Goal: Check status

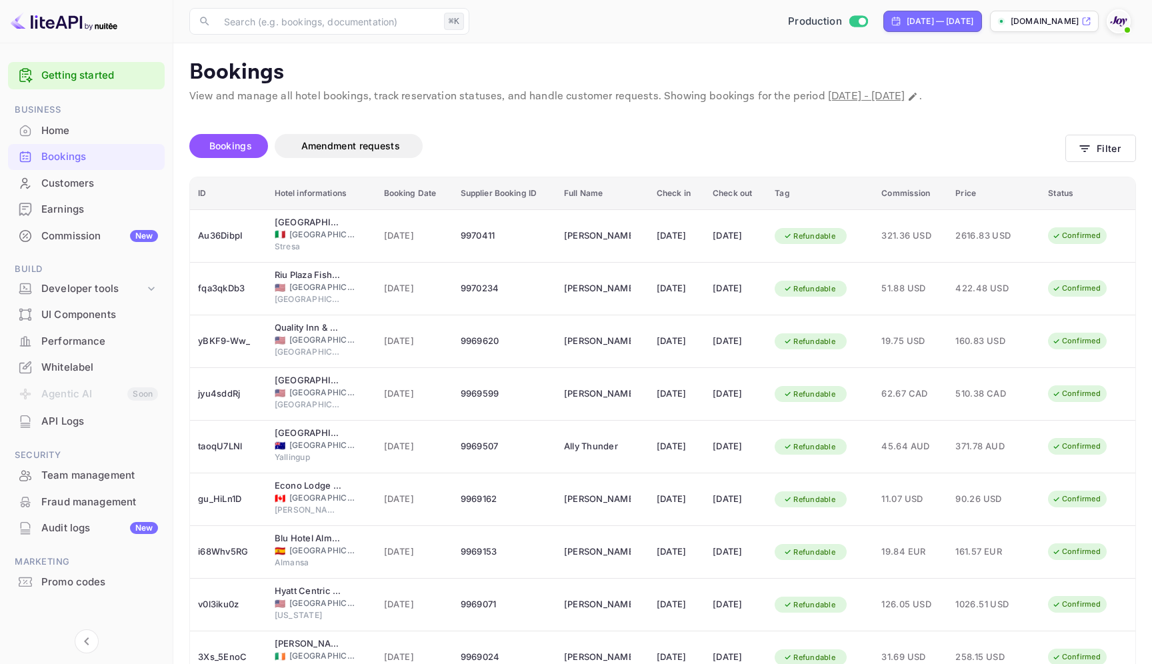
click at [63, 154] on div "Bookings" at bounding box center [99, 156] width 117 height 15
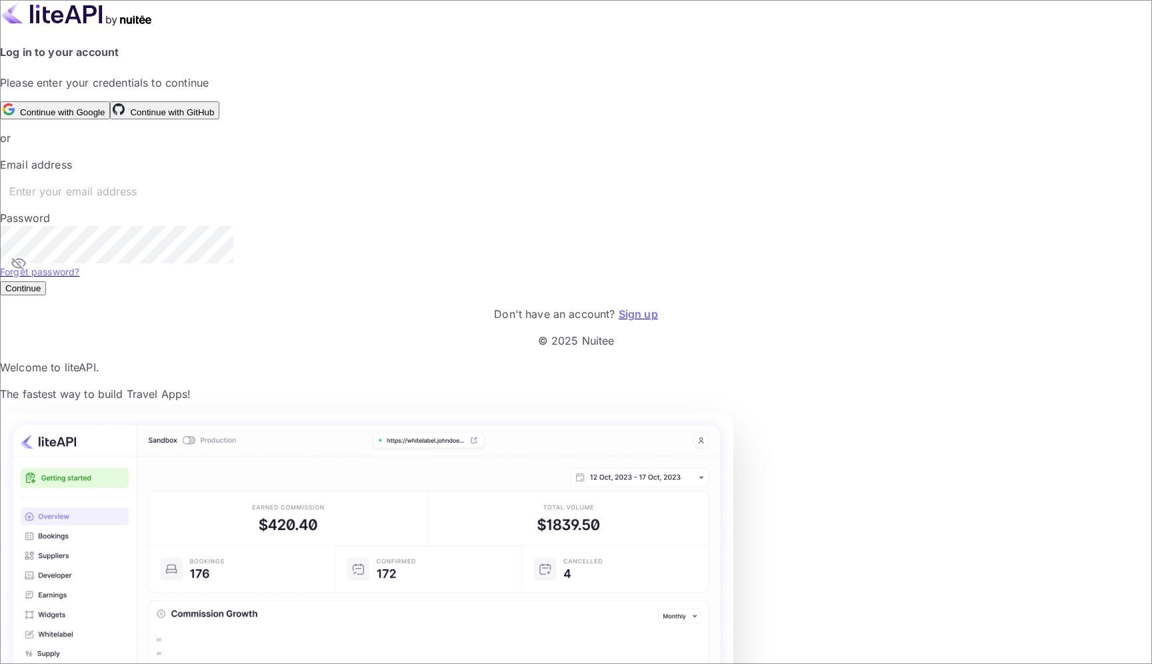
click at [295, 210] on input "text" at bounding box center [585, 191] width 1171 height 37
type input "[EMAIL_ADDRESS][DOMAIN_NAME]"
click at [46, 295] on button "Continue" at bounding box center [23, 288] width 46 height 14
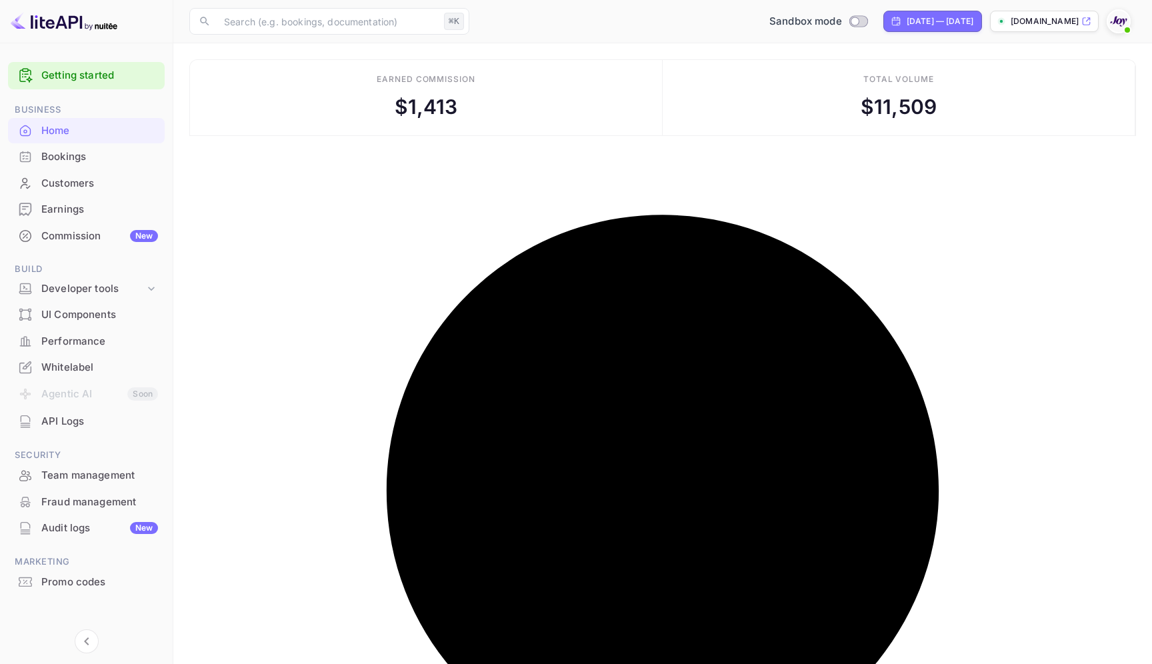
scroll to position [217, 307]
click at [82, 149] on div "Bookings" at bounding box center [99, 156] width 117 height 15
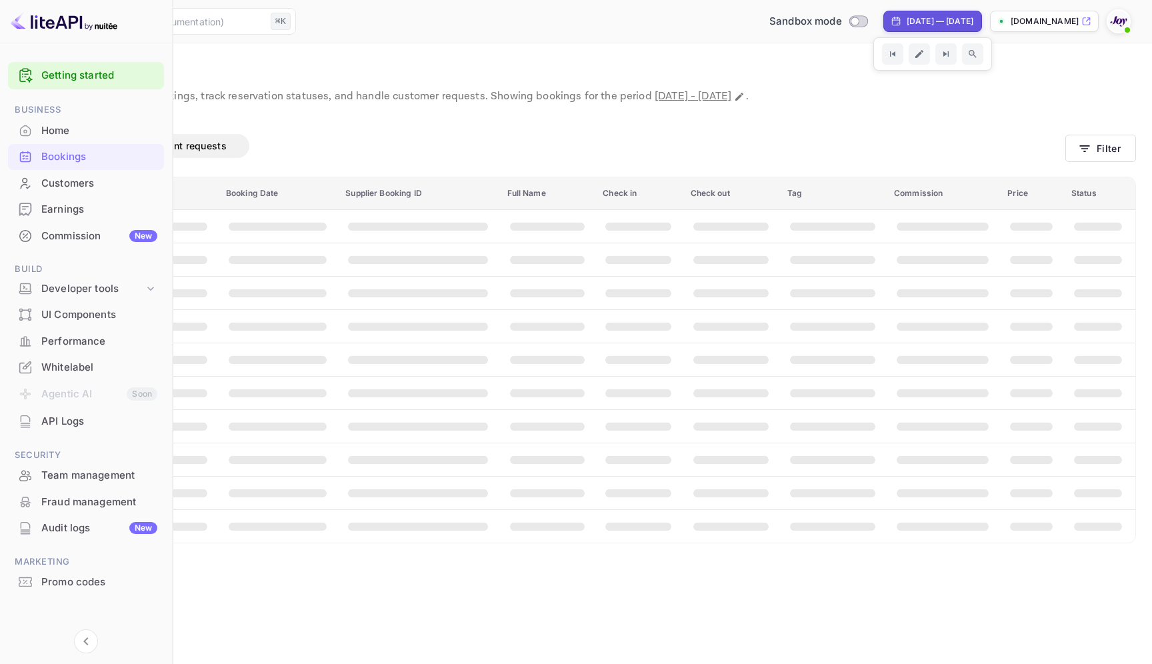
click at [907, 20] on div "[DATE] — [DATE]" at bounding box center [940, 21] width 67 height 12
select select "8"
select select "2025"
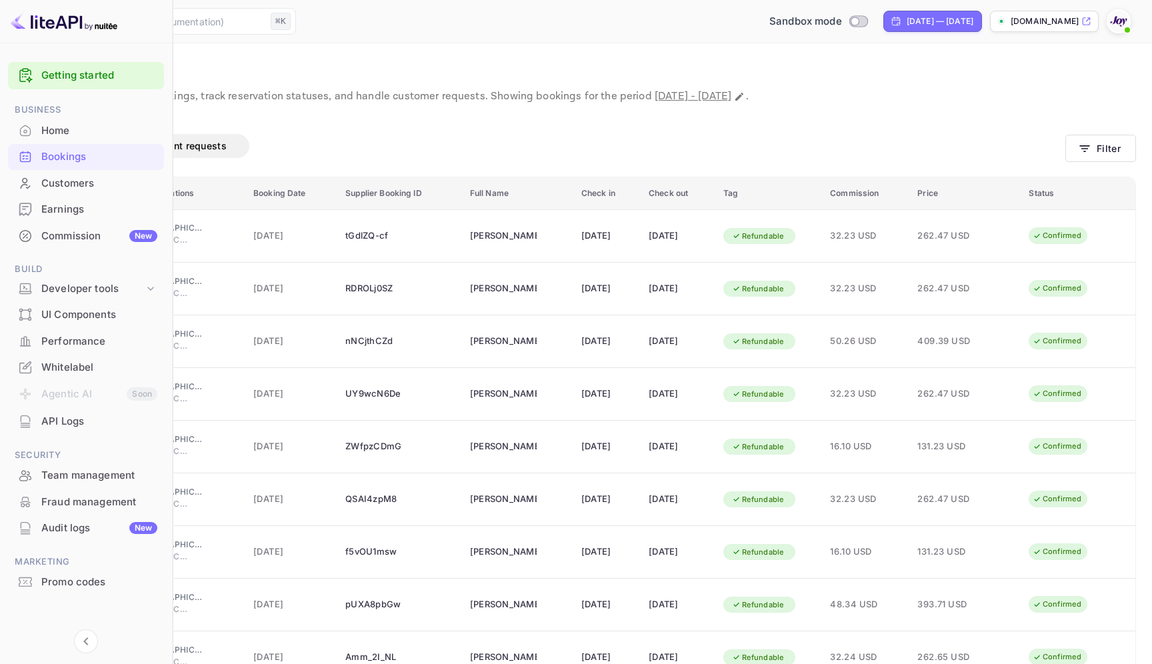
select select "3"
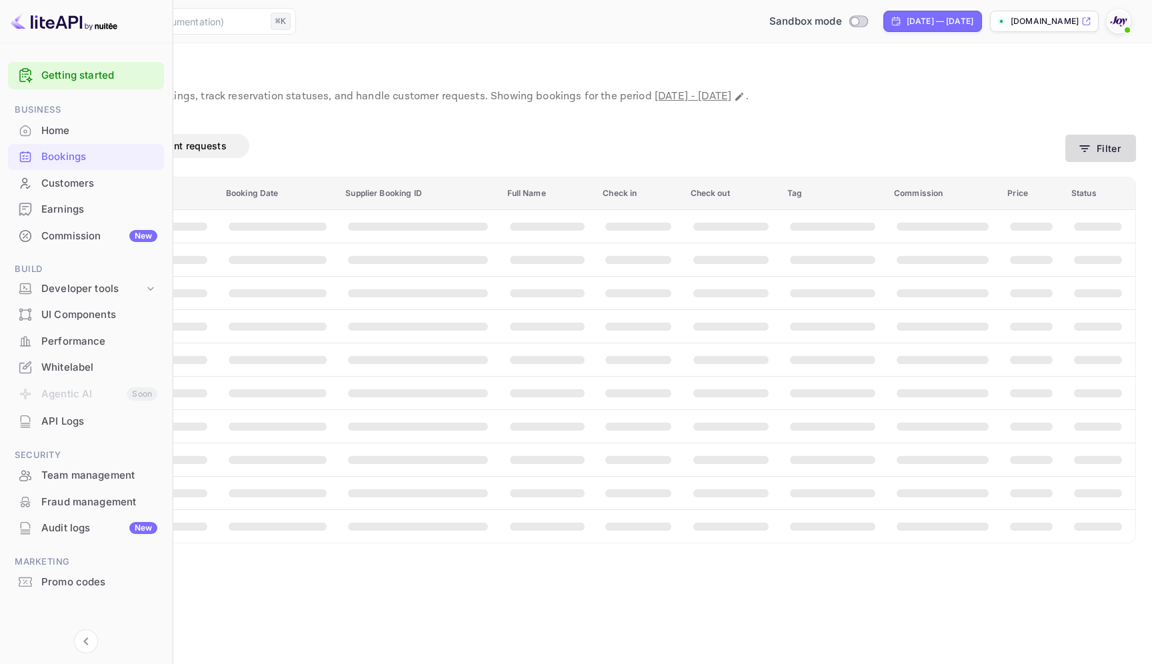
click at [1112, 150] on button "Filter" at bounding box center [1100, 148] width 71 height 27
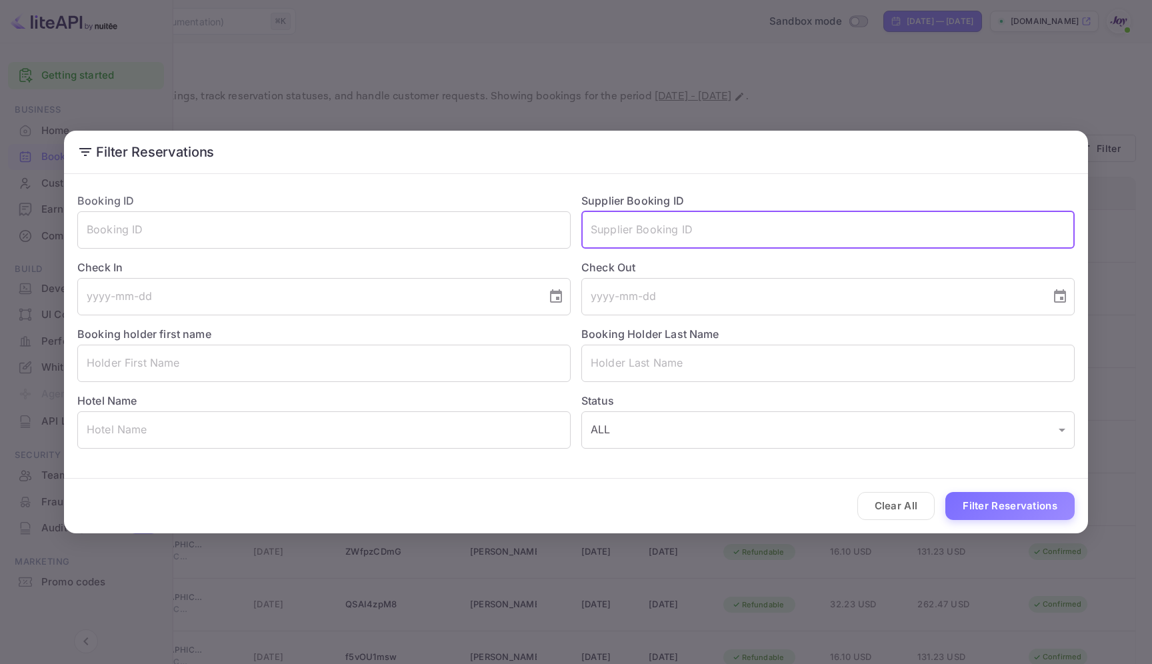
click at [752, 245] on input "text" at bounding box center [827, 229] width 493 height 37
paste input "8909173"
type input "8909173"
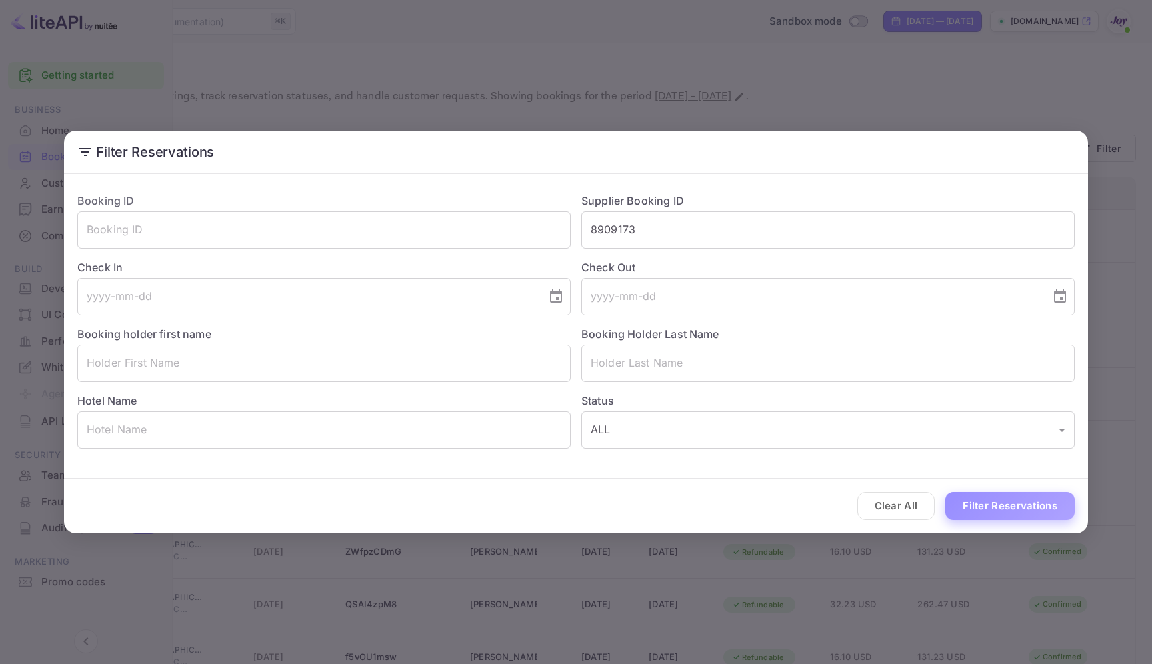
click at [1025, 502] on button "Filter Reservations" at bounding box center [1009, 506] width 129 height 29
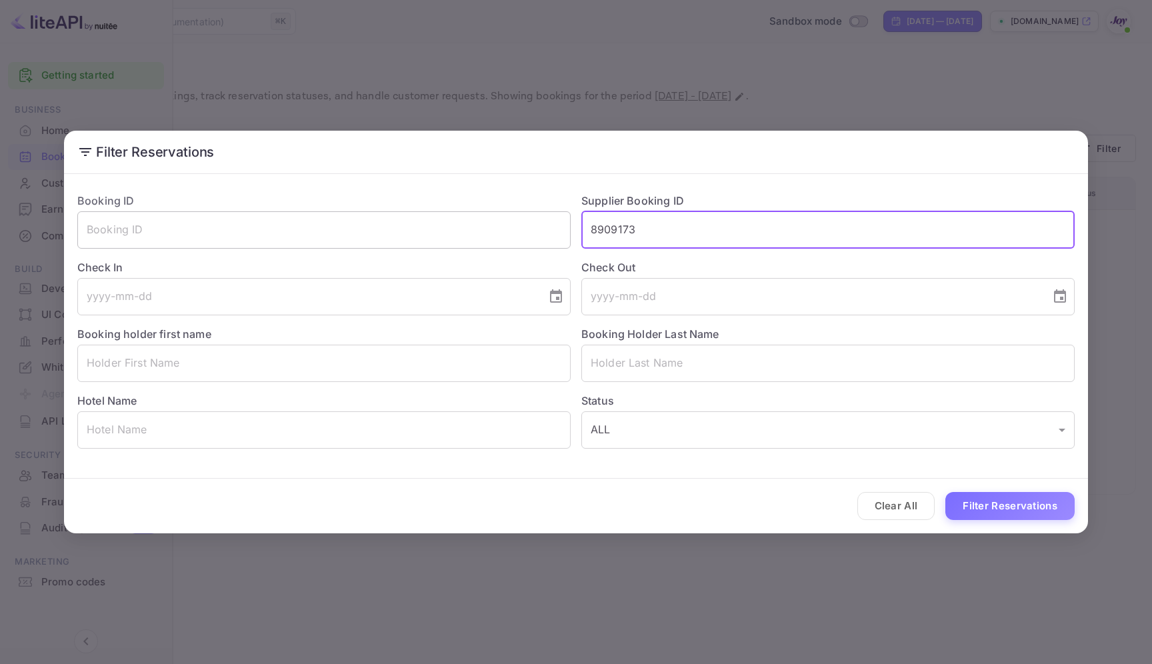
drag, startPoint x: 649, startPoint y: 235, endPoint x: 555, endPoint y: 224, distance: 94.7
click at [555, 224] on div "Booking ID ​ Supplier Booking ID 8909173 ​ Check In ​ Check Out ​ Booking holde…" at bounding box center [571, 315] width 1008 height 267
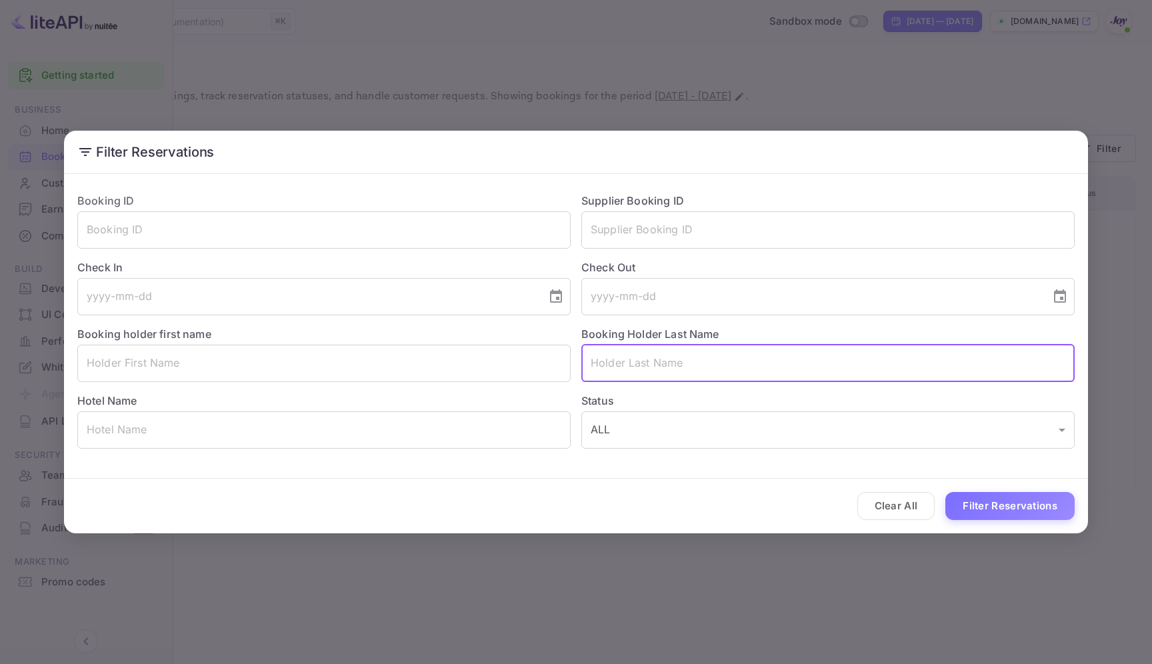
click at [645, 371] on input "text" at bounding box center [827, 363] width 493 height 37
paste input "[PERSON_NAME]"
type input "[PERSON_NAME]"
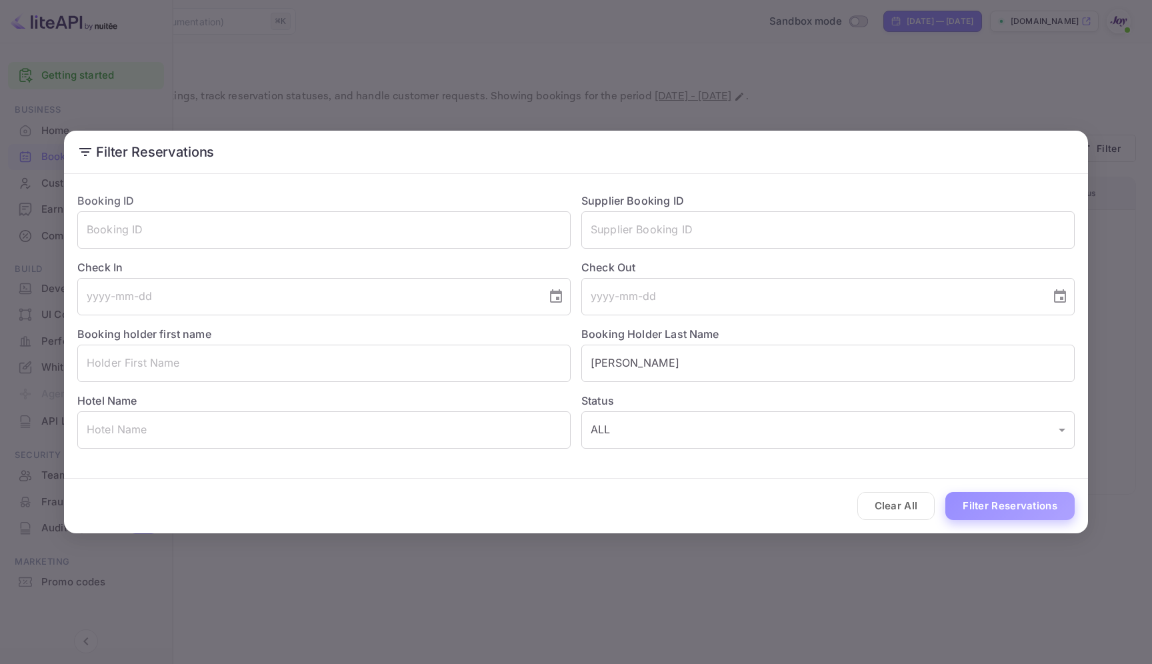
click at [1056, 515] on button "Filter Reservations" at bounding box center [1009, 506] width 129 height 29
click at [668, 237] on input "text" at bounding box center [827, 229] width 493 height 37
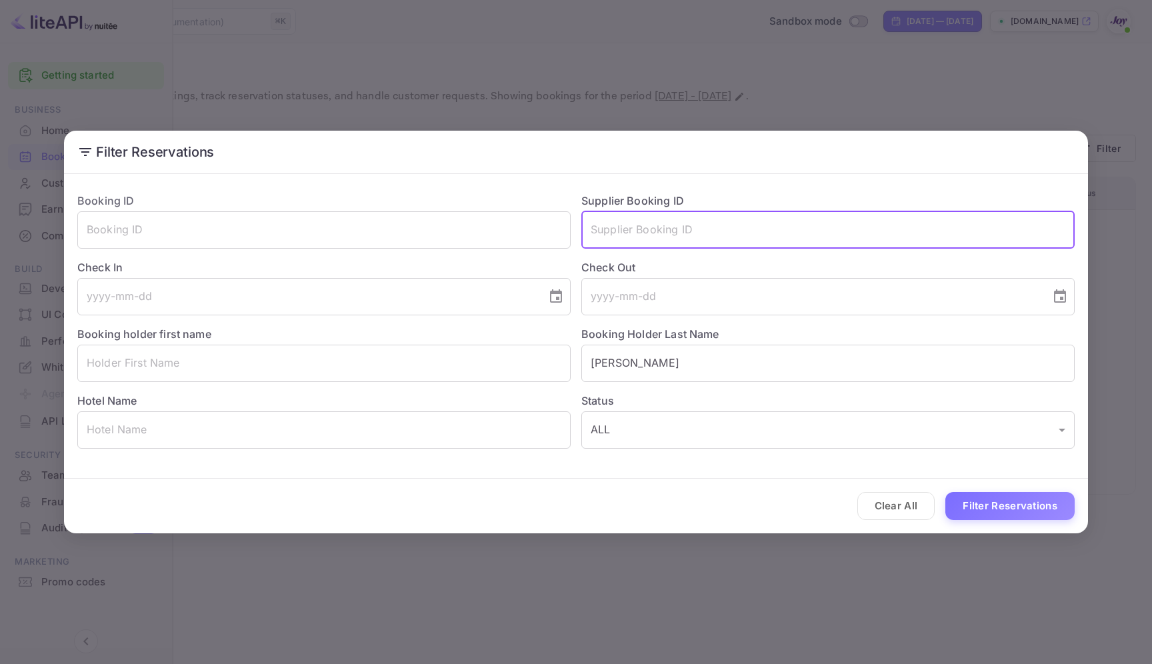
paste input "44436026"
type input "44436026"
click at [967, 511] on button "Filter Reservations" at bounding box center [1009, 506] width 129 height 29
drag, startPoint x: 672, startPoint y: 233, endPoint x: 547, endPoint y: 225, distance: 124.9
click at [547, 225] on div "Booking ID ​ Supplier Booking ID 44436026 ​ Check In ​ Check Out ​ Booking hold…" at bounding box center [571, 315] width 1008 height 267
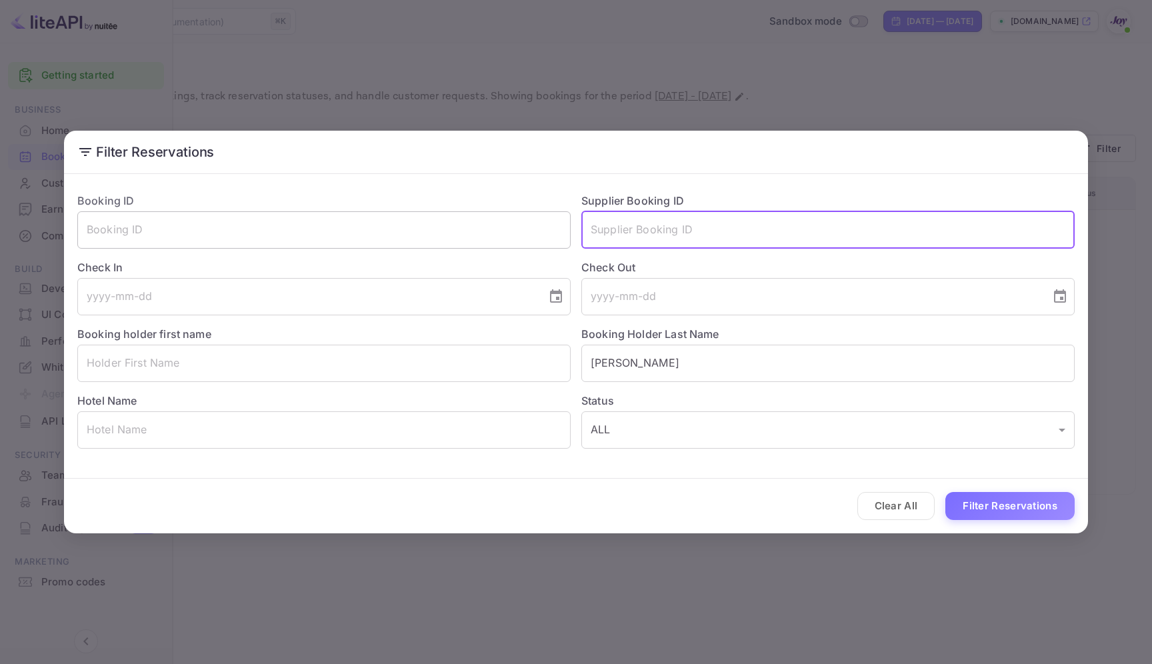
click at [367, 213] on input "text" at bounding box center [323, 229] width 493 height 37
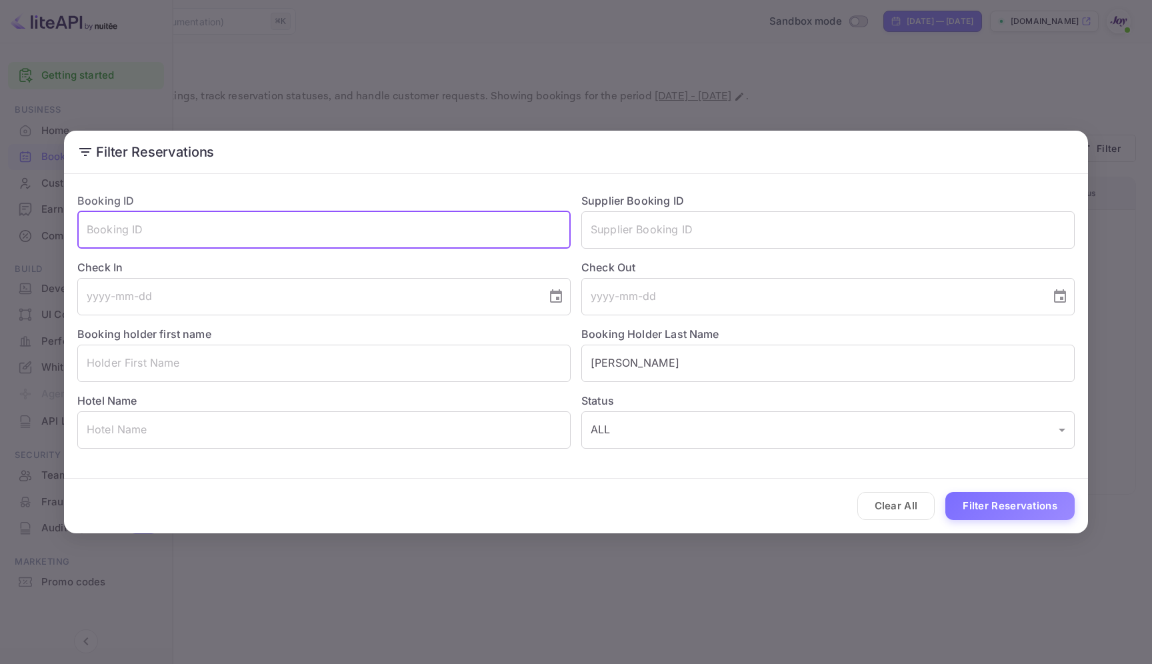
paste input "EAikYRH07"
type input "EAikYRH07"
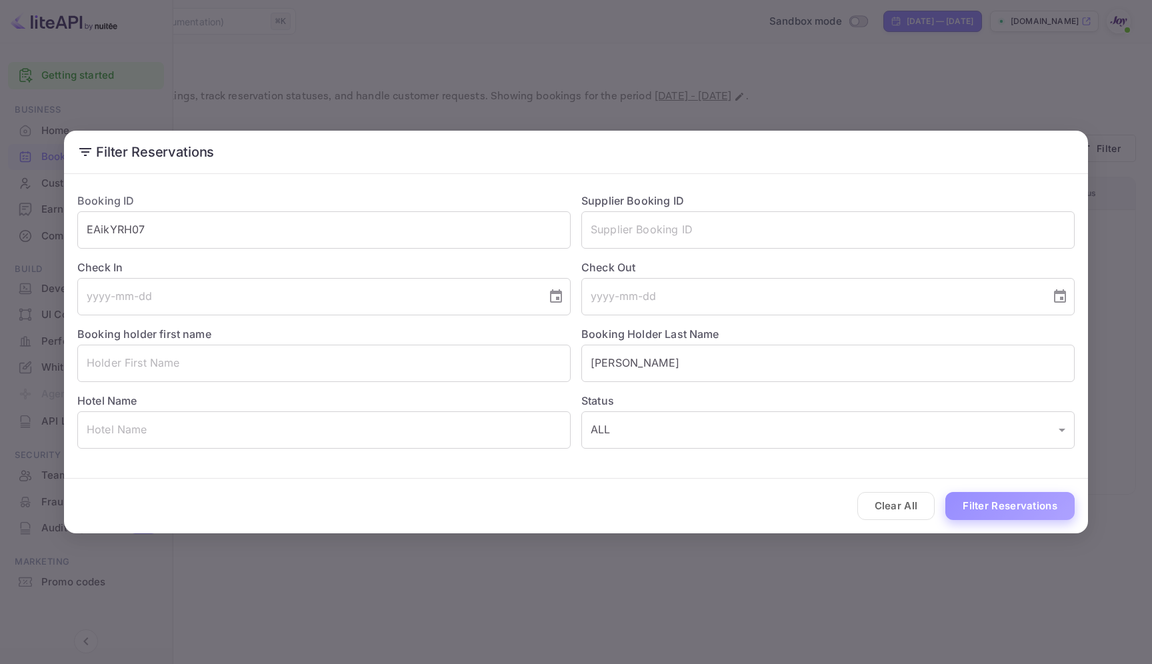
click at [1004, 514] on button "Filter Reservations" at bounding box center [1009, 506] width 129 height 29
click at [784, 77] on div "Filter Reservations Booking ID EAikYRH07 ​ Supplier Booking ID ​ Check In ​ Che…" at bounding box center [576, 332] width 1152 height 664
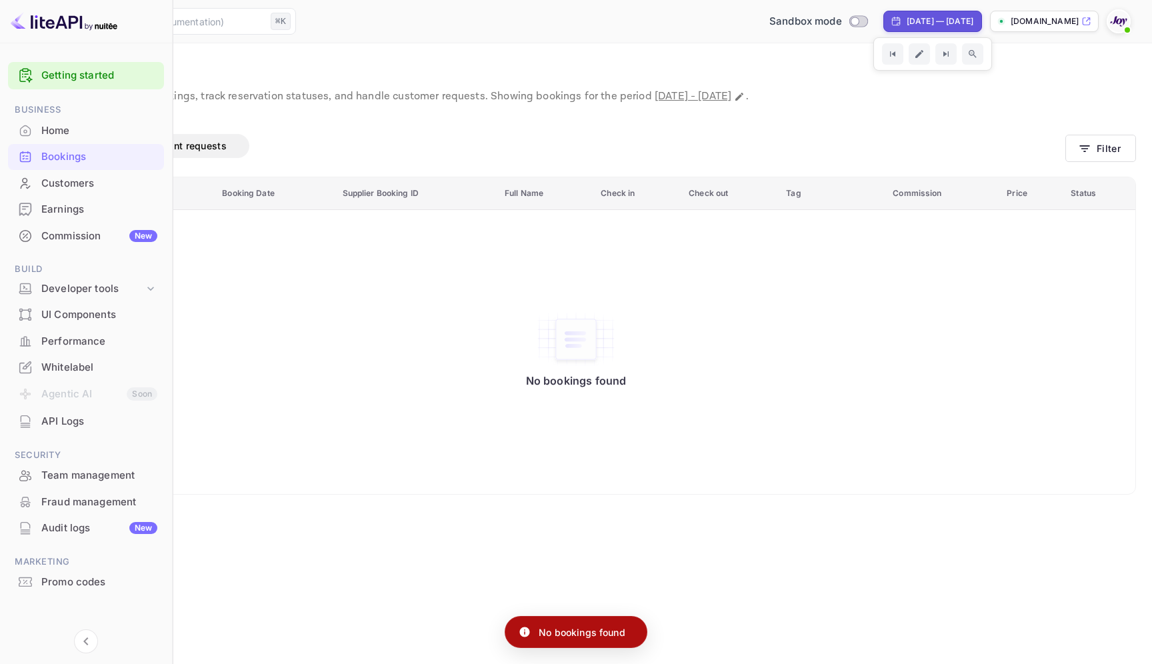
click at [907, 22] on div "[DATE] — [DATE]" at bounding box center [940, 21] width 67 height 12
select select "3"
select select "2025"
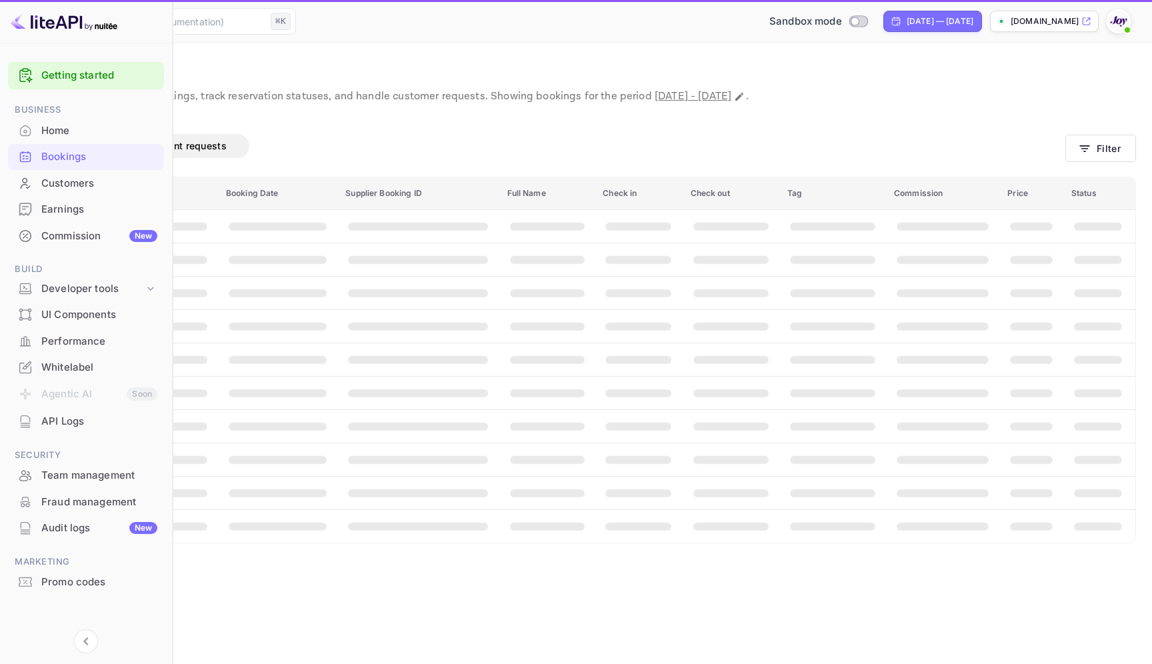
select select "11"
select select "2024"
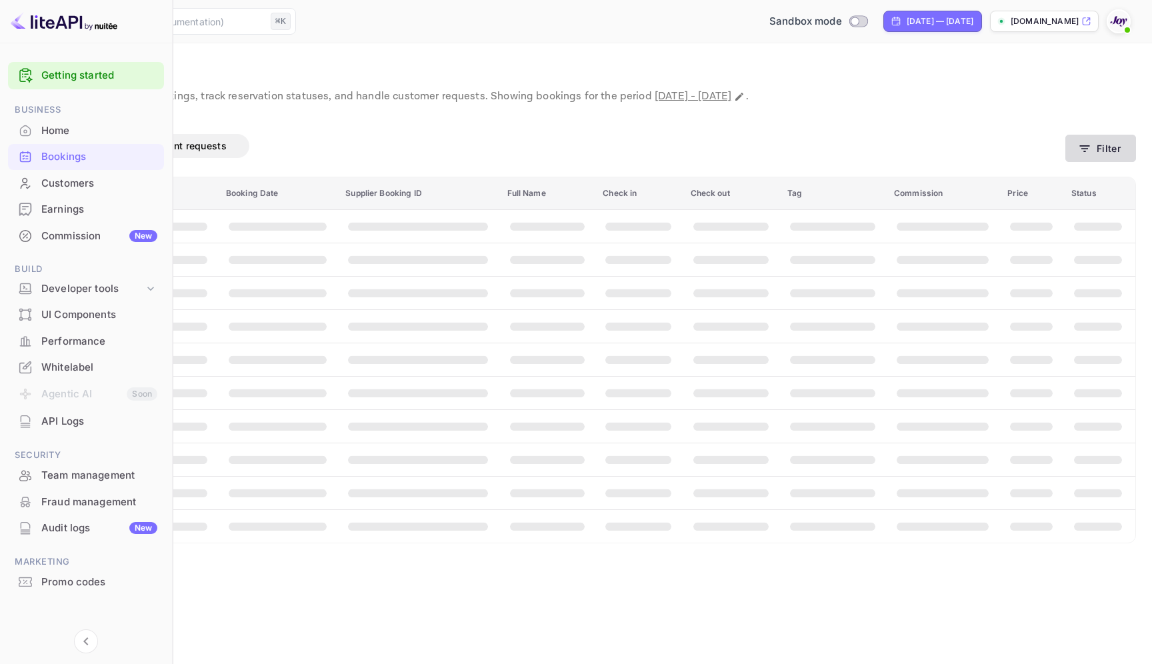
click at [1079, 149] on icon "button" at bounding box center [1084, 148] width 13 height 13
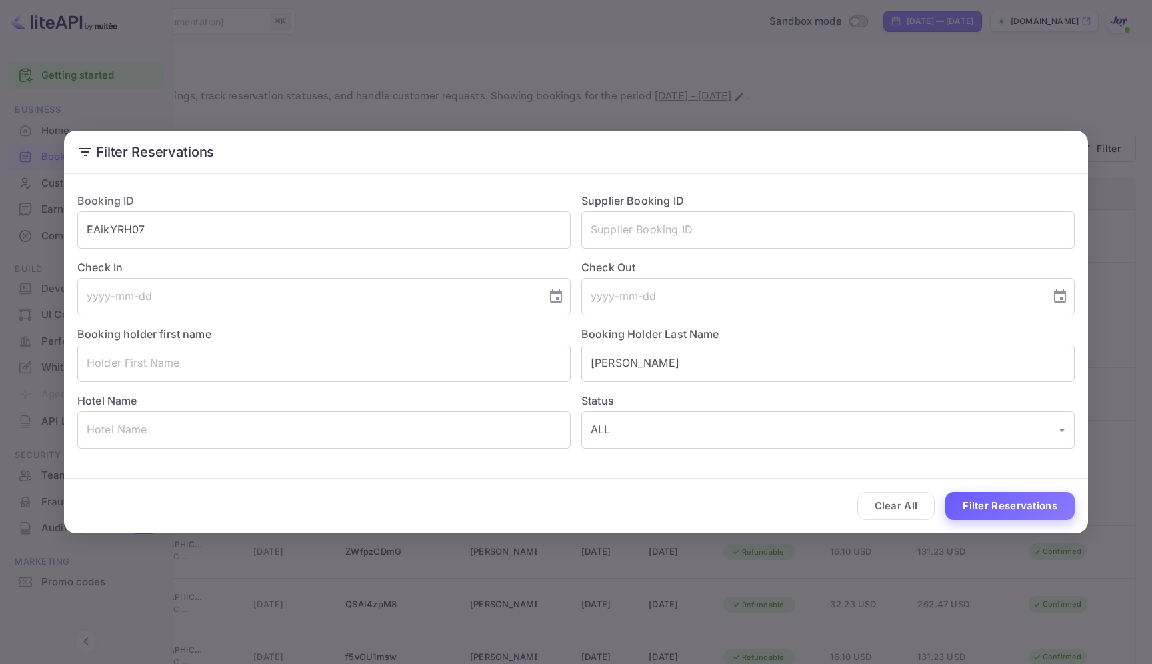
click at [983, 494] on button "Filter Reservations" at bounding box center [1009, 506] width 129 height 29
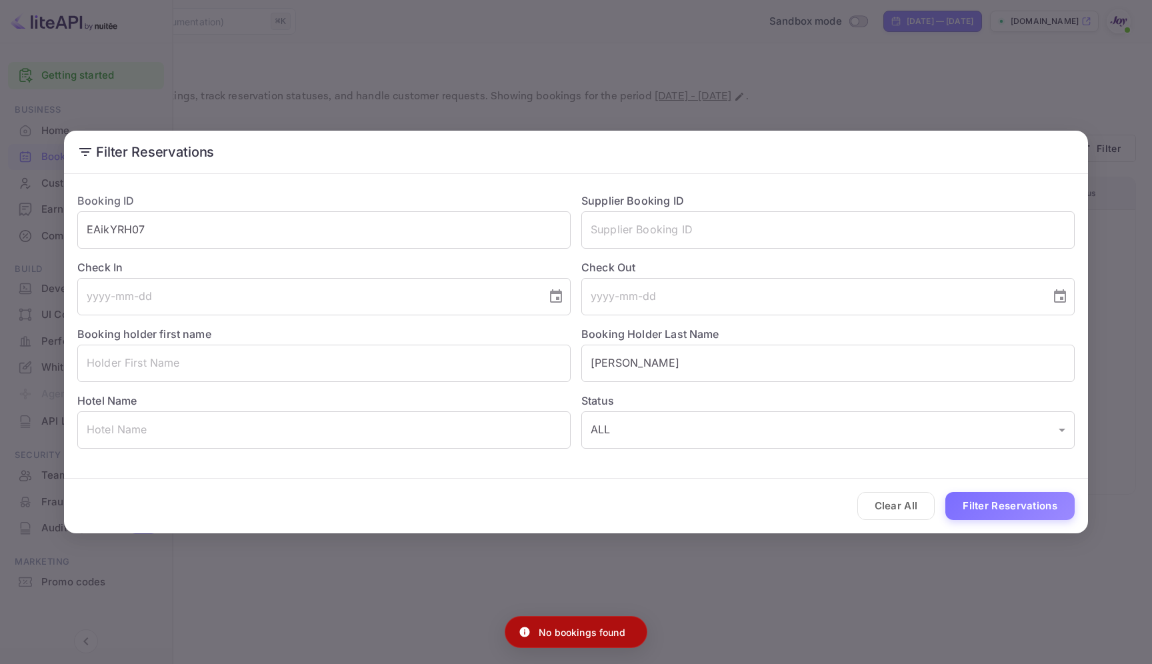
click at [866, 93] on div "Filter Reservations Booking ID EAikYRH07 ​ Supplier Booking ID ​ Check In ​ Che…" at bounding box center [576, 332] width 1152 height 664
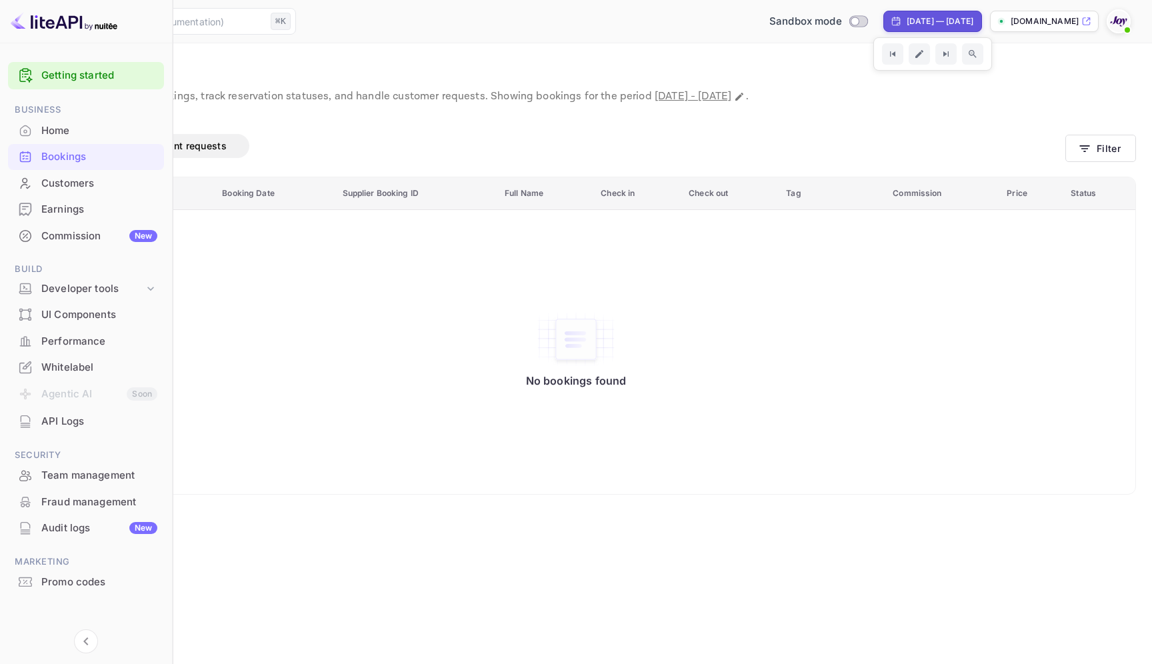
click at [907, 20] on div "[DATE] — [DATE]" at bounding box center [940, 21] width 67 height 12
select select "11"
select select "2024"
select select "6"
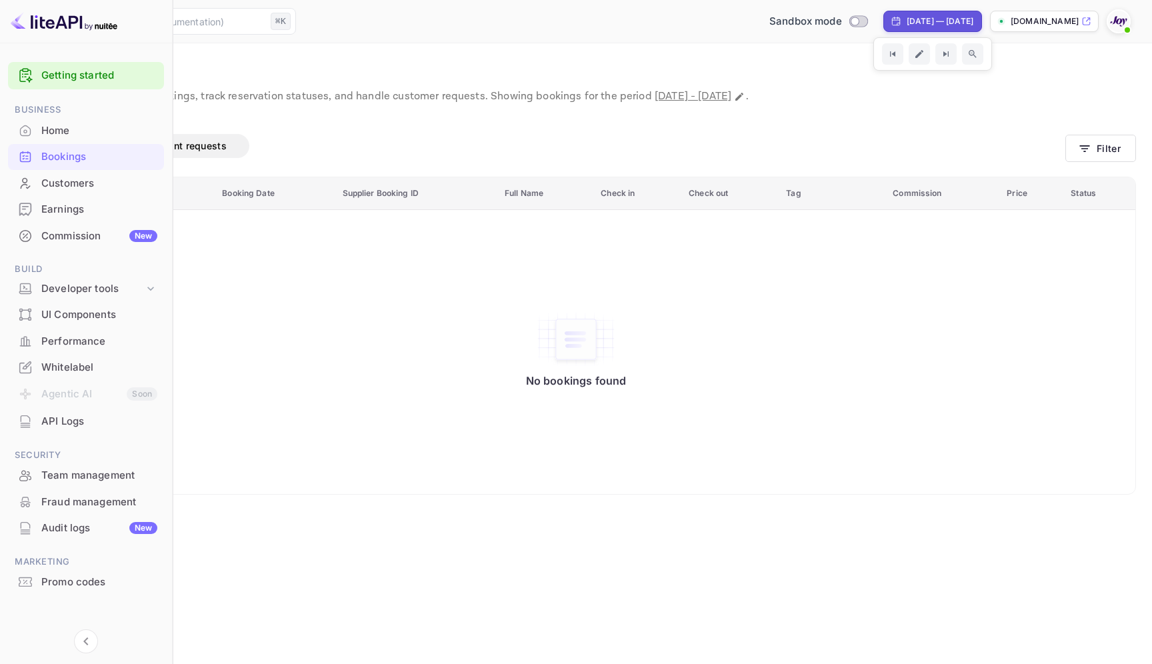
select select "2025"
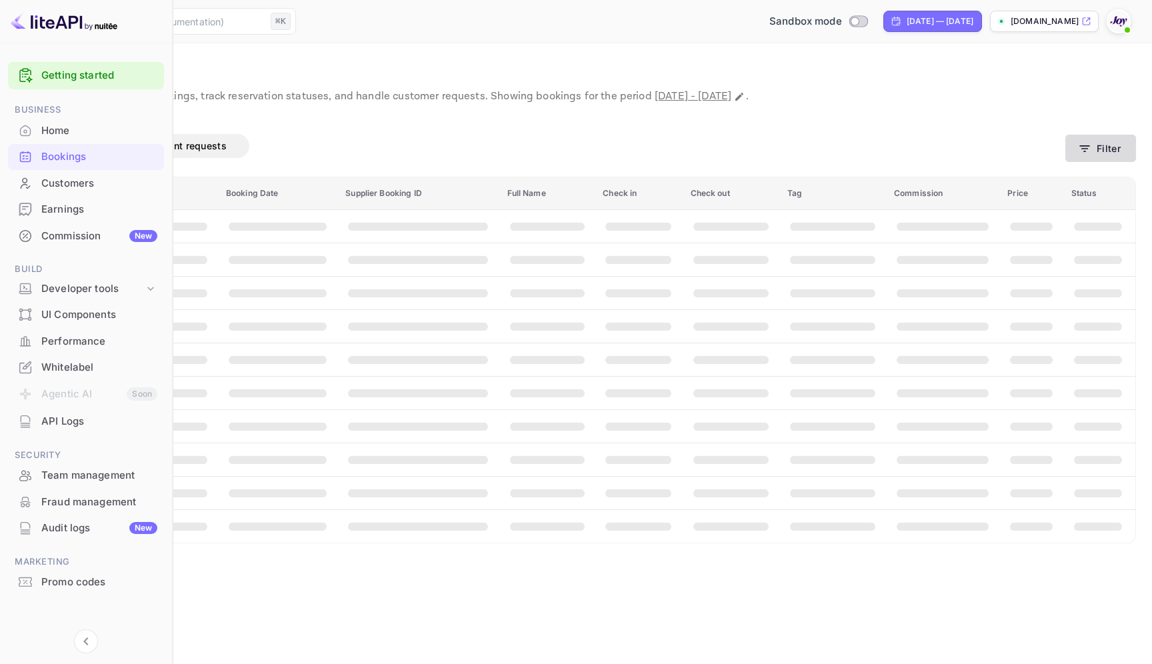
click at [1116, 139] on button "Filter" at bounding box center [1100, 148] width 71 height 27
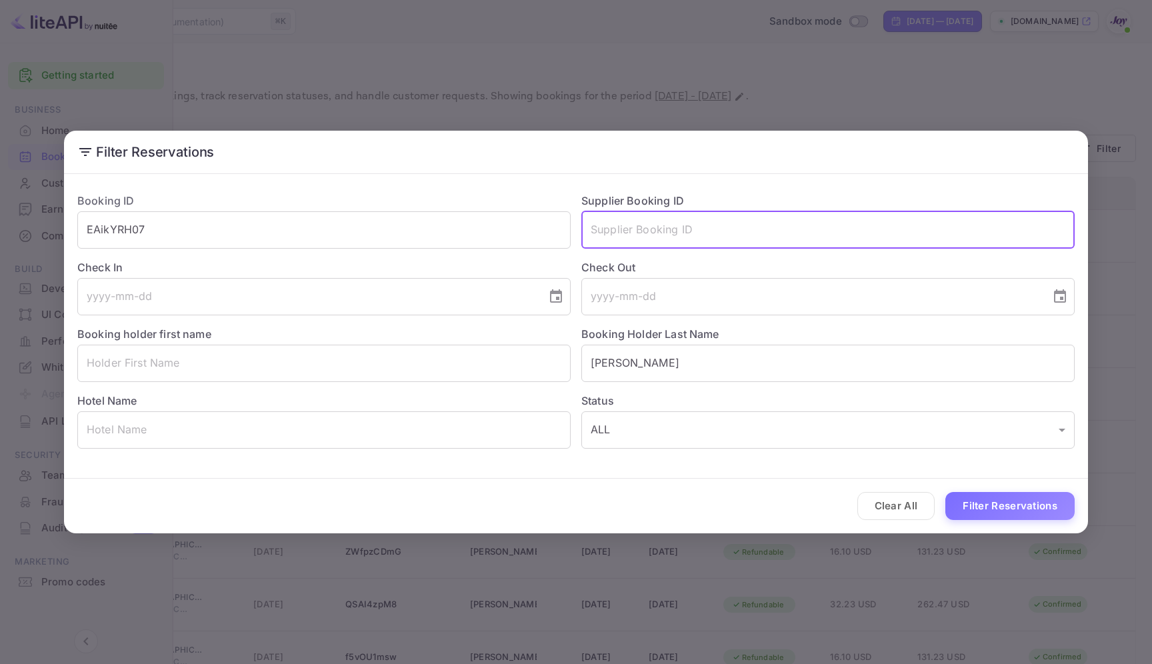
click at [785, 237] on input "text" at bounding box center [827, 229] width 493 height 37
paste input "8909173"
type input "8909173"
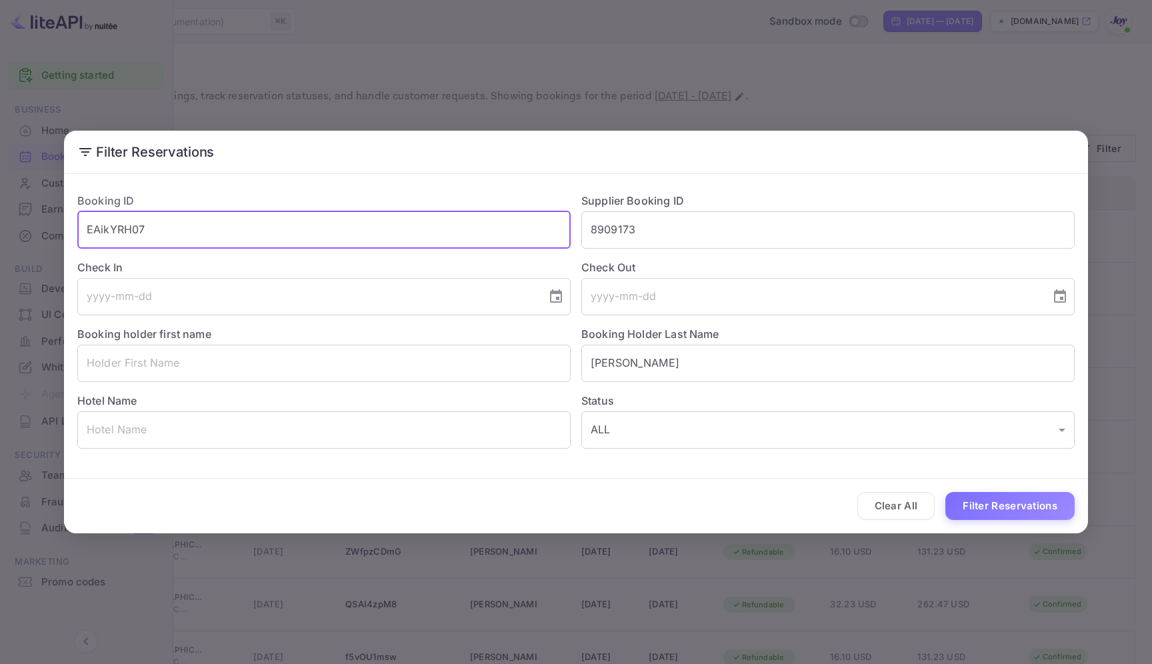
drag, startPoint x: 164, startPoint y: 237, endPoint x: 38, endPoint y: 236, distance: 126.0
click at [38, 236] on div "Filter Reservations Booking ID EAikYRH07 ​ Supplier Booking ID 8909173 ​ Check …" at bounding box center [576, 332] width 1152 height 664
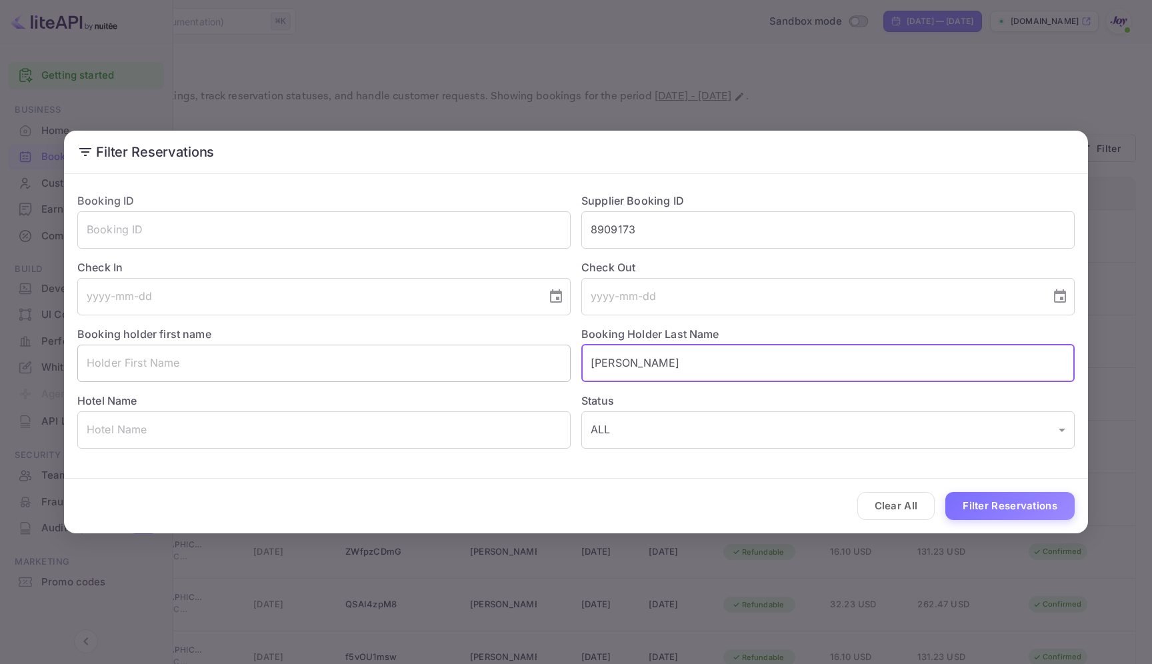
drag, startPoint x: 667, startPoint y: 365, endPoint x: 511, endPoint y: 362, distance: 156.0
click at [511, 362] on div "Booking ID ​ Supplier Booking ID 8909173 ​ Check In ​ Check Out ​ Booking holde…" at bounding box center [571, 315] width 1008 height 267
click at [1035, 514] on button "Filter Reservations" at bounding box center [1009, 506] width 129 height 29
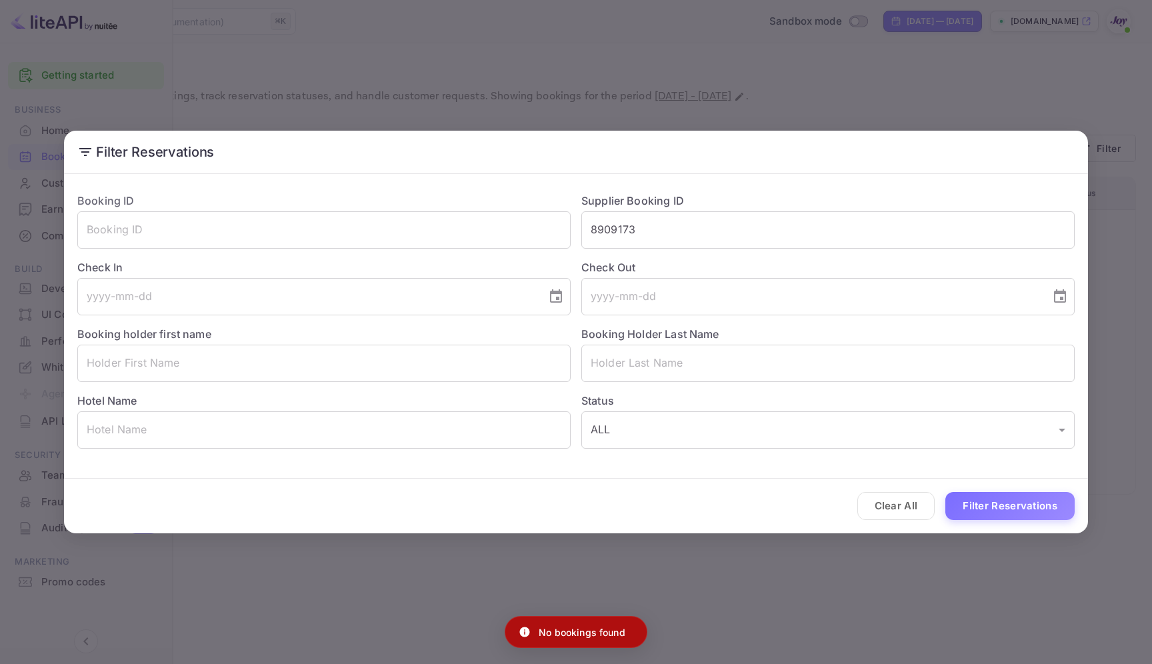
click at [841, 82] on div "Filter Reservations Booking ID ​ Supplier Booking ID 8909173 ​ Check In ​ Check…" at bounding box center [576, 332] width 1152 height 664
